Goal: Task Accomplishment & Management: Complete application form

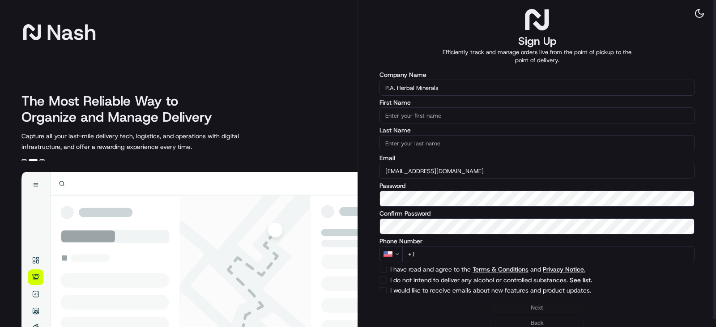
click at [419, 114] on input "First Name" at bounding box center [536, 115] width 315 height 16
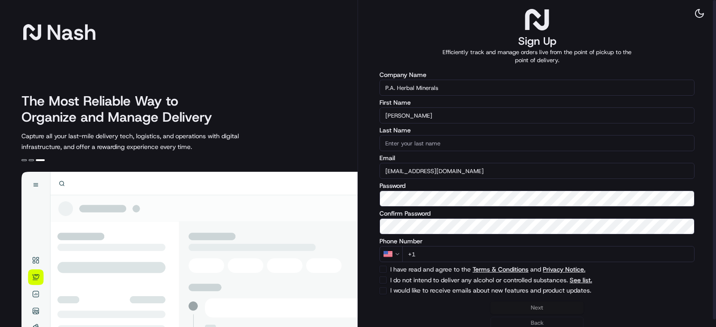
type input "[PERSON_NAME]"
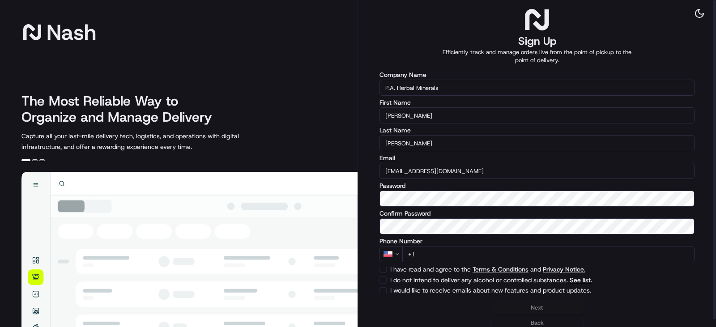
type input "[PERSON_NAME]"
drag, startPoint x: 468, startPoint y: 173, endPoint x: 472, endPoint y: 167, distance: 7.2
click at [468, 172] on input "[EMAIL_ADDRESS][DOMAIN_NAME]" at bounding box center [536, 171] width 315 height 16
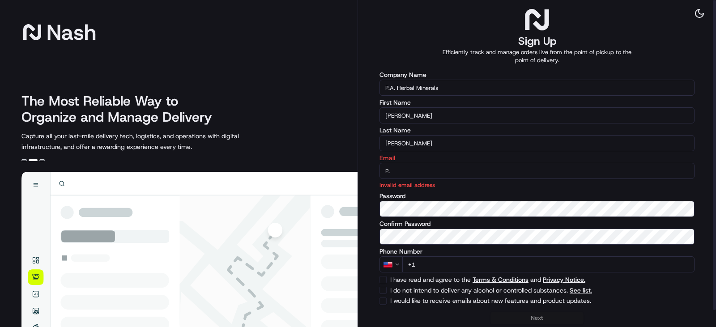
type input "P"
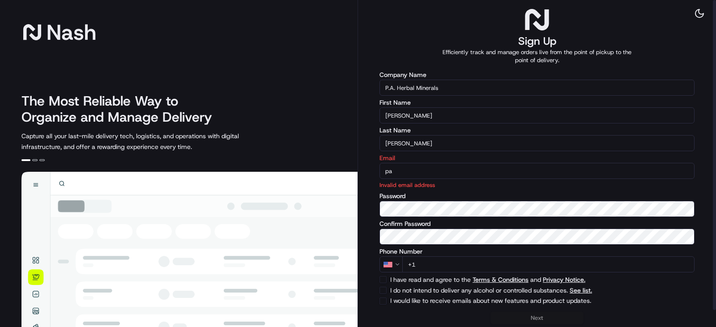
type input "p"
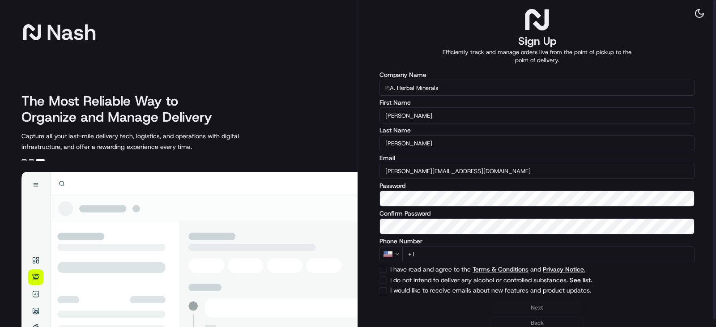
click at [399, 173] on input "[PERSON_NAME][EMAIL_ADDRESS][DOMAIN_NAME]" at bounding box center [536, 171] width 315 height 16
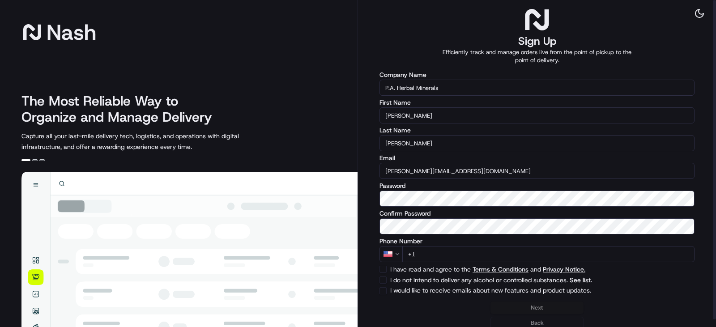
type input "[PERSON_NAME][EMAIL_ADDRESS][DOMAIN_NAME]"
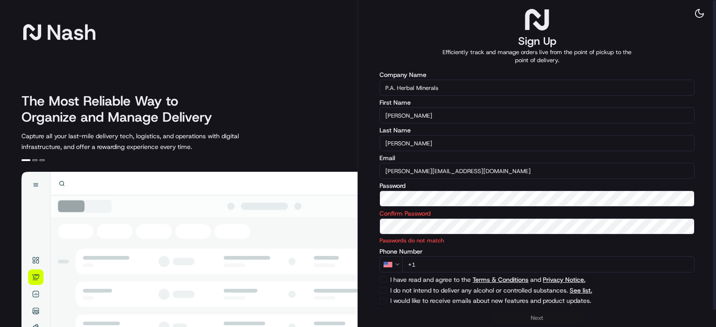
click at [253, 196] on div "[PERSON_NAME] The Most Reliable Way to Organize and Manage Delivery Capture all…" at bounding box center [358, 163] width 716 height 327
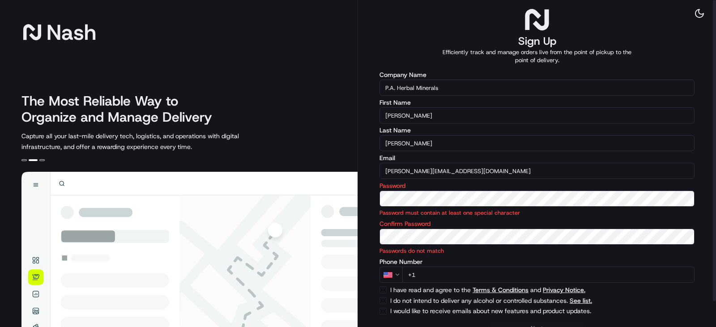
drag, startPoint x: 414, startPoint y: 246, endPoint x: 429, endPoint y: 246, distance: 15.2
click at [414, 246] on div "Confirm Password Passwords do not match" at bounding box center [536, 238] width 315 height 34
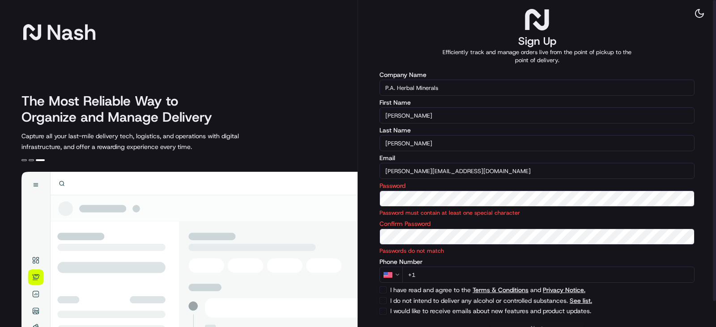
click at [291, 197] on div "[PERSON_NAME] The Most Reliable Way to Organize and Manage Delivery Capture all…" at bounding box center [358, 163] width 716 height 327
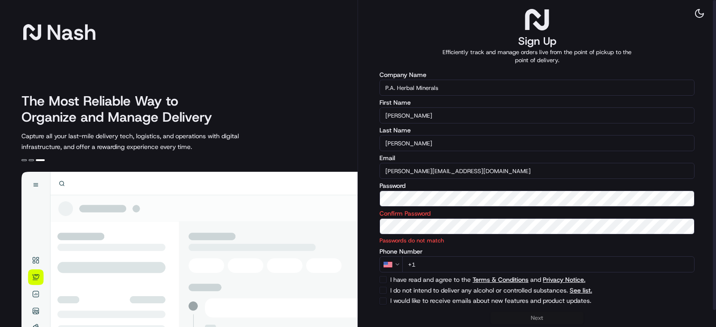
click at [321, 224] on div "[PERSON_NAME] The Most Reliable Way to Organize and Manage Delivery Capture all…" at bounding box center [358, 163] width 716 height 327
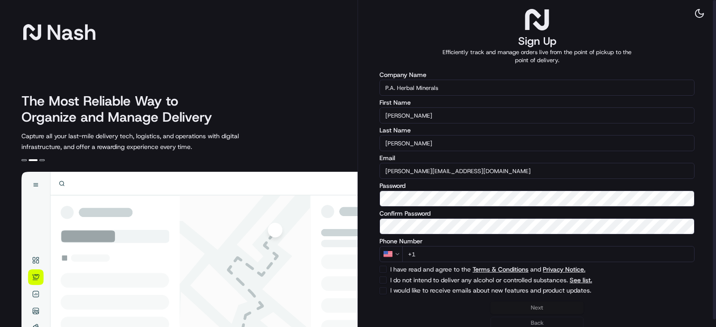
click at [448, 251] on input "+1" at bounding box center [548, 254] width 292 height 16
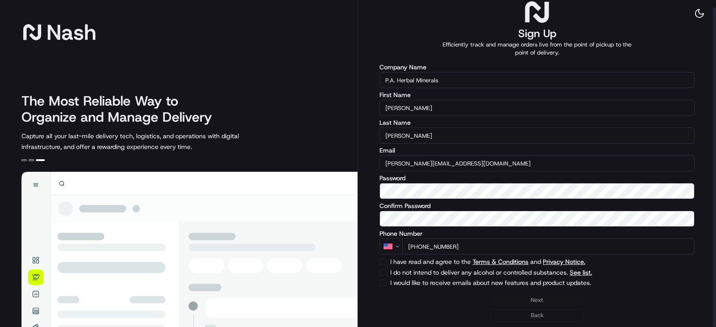
type input "[PHONE_NUMBER]"
click at [383, 274] on button "I do not intend to deliver any alcohol or controlled substances. See list." at bounding box center [382, 272] width 7 height 7
checkbox input "true"
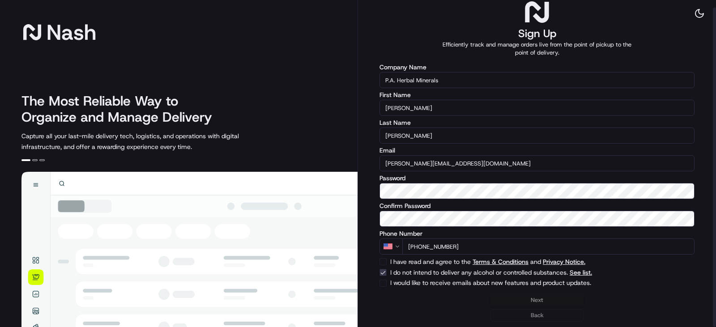
click at [385, 262] on button "I have read and agree to the Terms & Conditions and Privacy Notice." at bounding box center [382, 261] width 7 height 7
checkbox input "true"
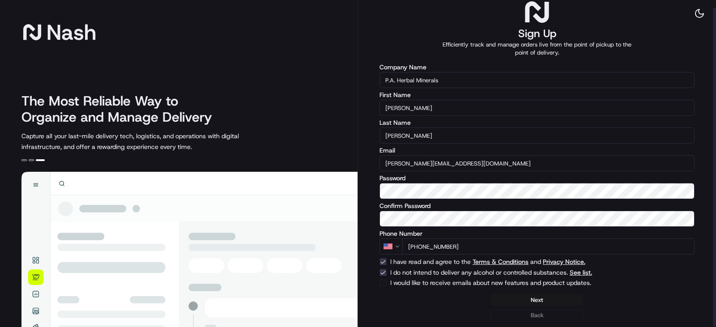
click at [380, 283] on button "I would like to receive emails about new features and product updates." at bounding box center [382, 283] width 7 height 7
checkbox input "true"
click at [531, 301] on button "Next" at bounding box center [536, 300] width 93 height 13
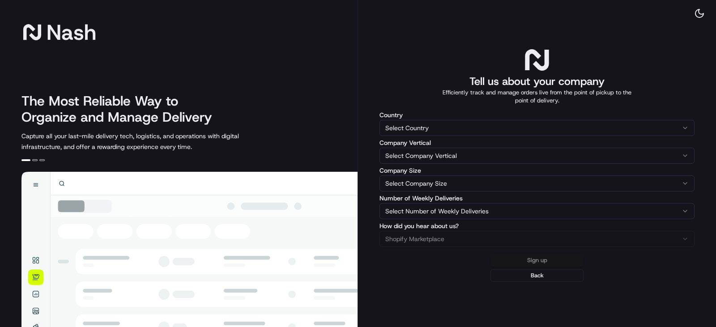
click at [470, 130] on html "[PERSON_NAME] The Most Reliable Way to Organize and Manage Delivery Capture all…" at bounding box center [358, 163] width 716 height 327
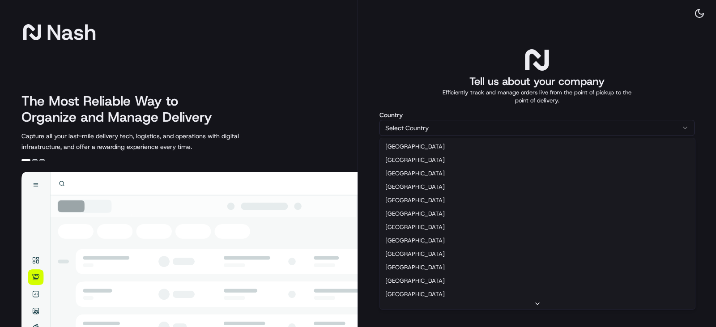
select select "US"
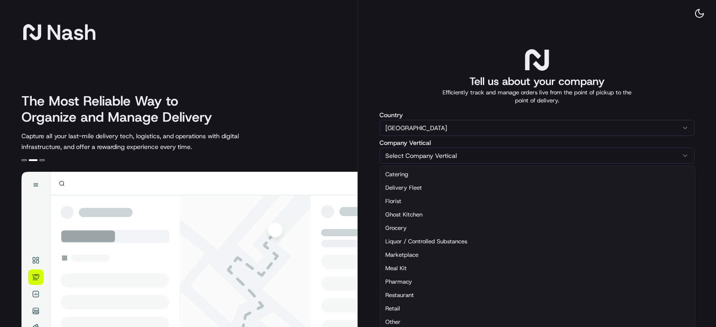
click at [418, 157] on html "[PERSON_NAME] The Most Reliable Way to Organize and Manage Delivery Capture all…" at bounding box center [358, 163] width 716 height 327
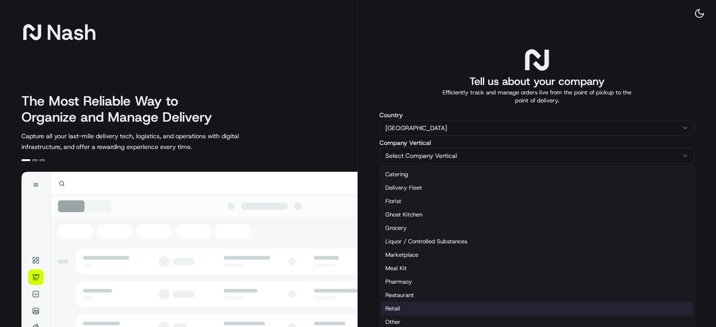
select select "Retail"
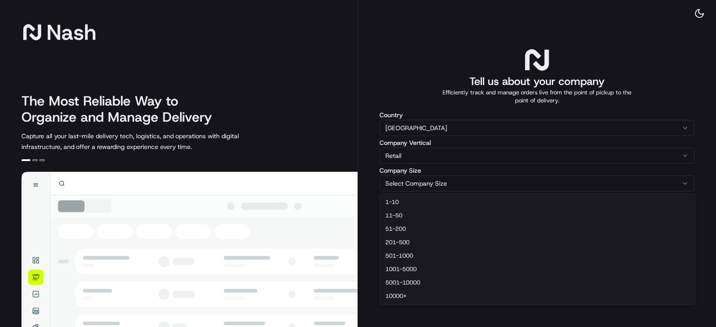
click at [407, 181] on html "[PERSON_NAME] The Most Reliable Way to Organize and Manage Delivery Capture all…" at bounding box center [358, 163] width 716 height 327
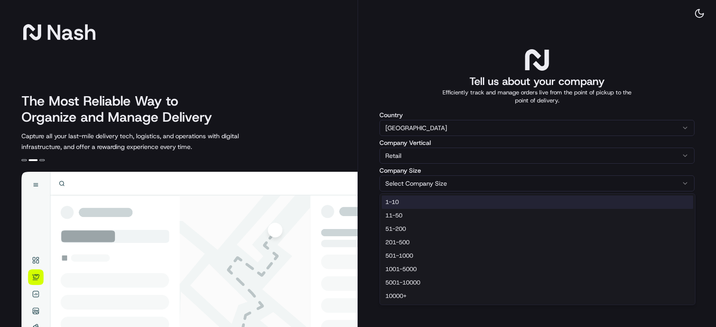
select select "1-10"
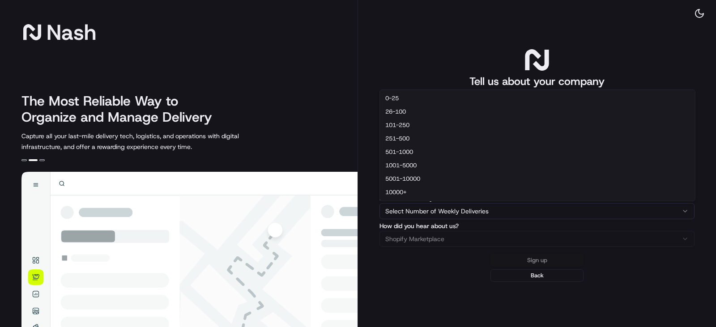
click at [419, 211] on html "[PERSON_NAME] The Most Reliable Way to Organize and Manage Delivery Capture all…" at bounding box center [358, 163] width 716 height 327
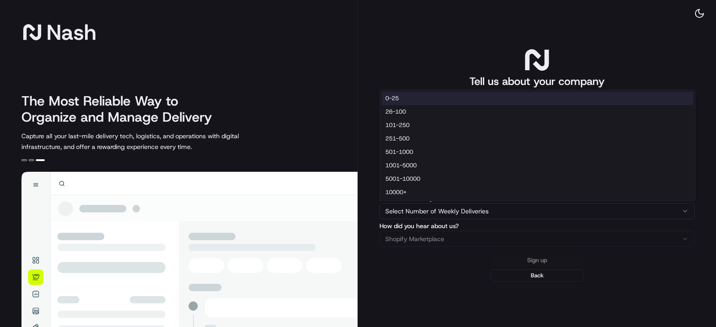
select select "0-25"
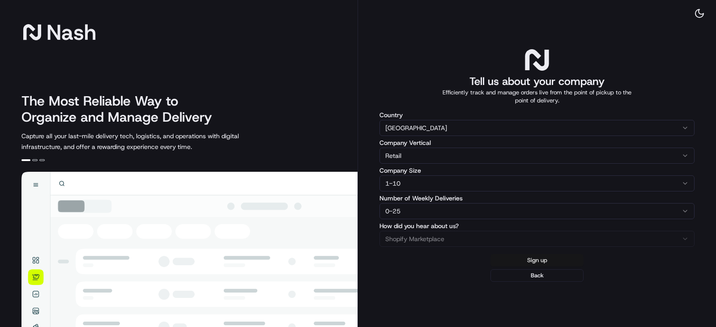
click at [536, 259] on button "Sign up" at bounding box center [536, 260] width 93 height 13
